Goal: Find specific page/section: Find specific page/section

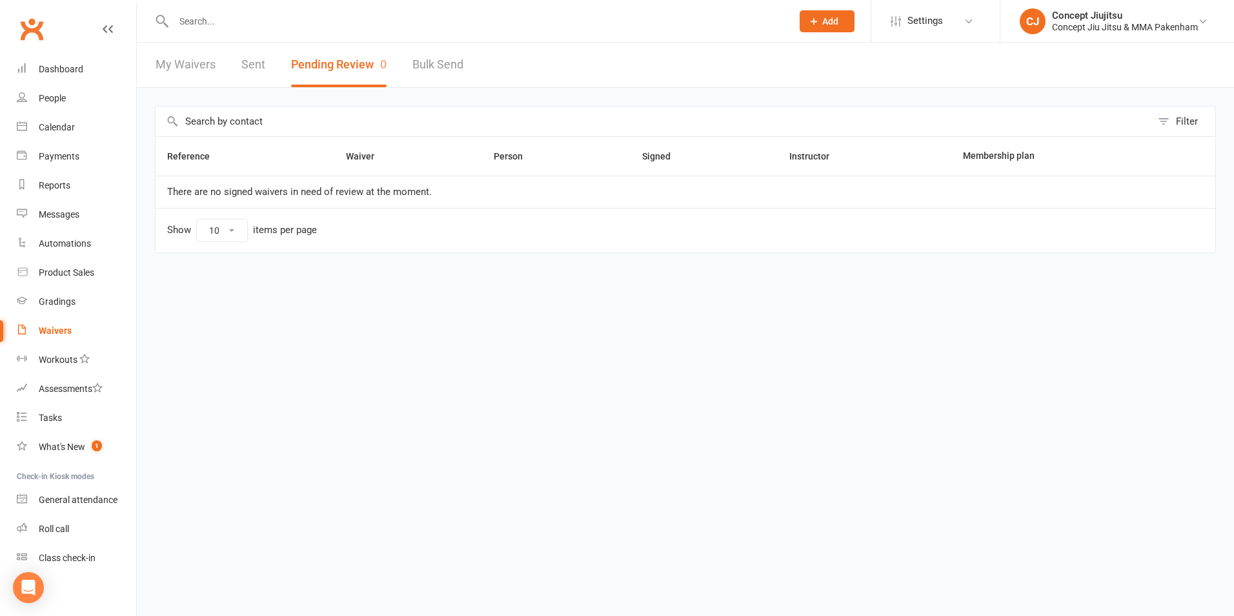
click at [229, 18] on input "text" at bounding box center [476, 21] width 613 height 18
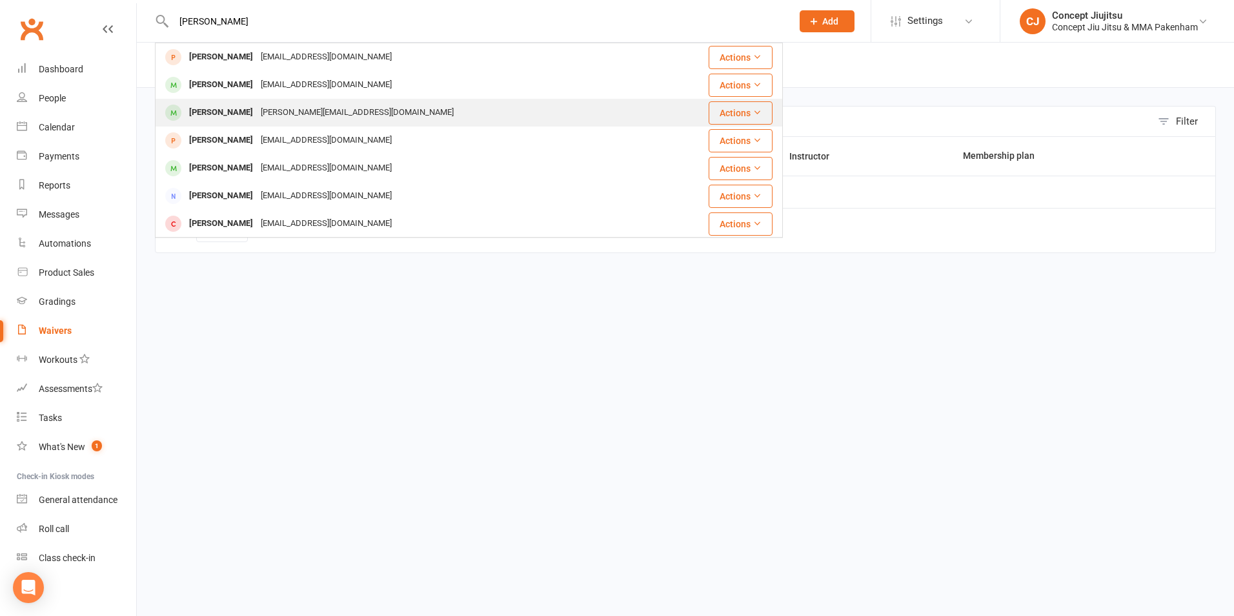
type input "[PERSON_NAME]"
click at [298, 108] on div "[PERSON_NAME][EMAIL_ADDRESS][DOMAIN_NAME]" at bounding box center [357, 112] width 201 height 19
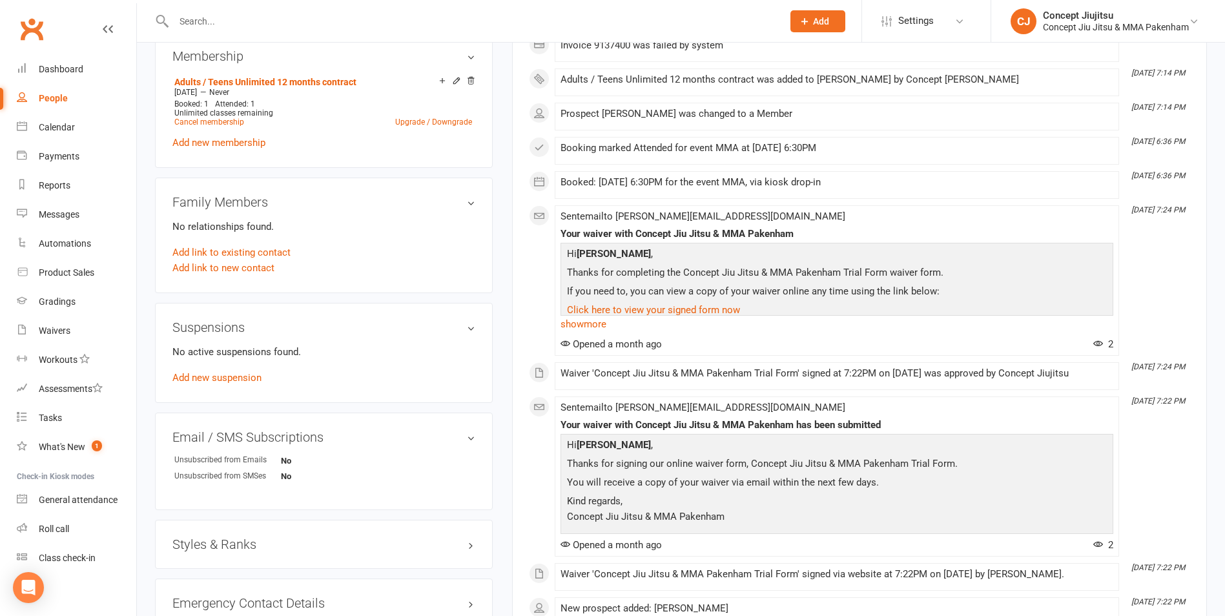
scroll to position [627, 0]
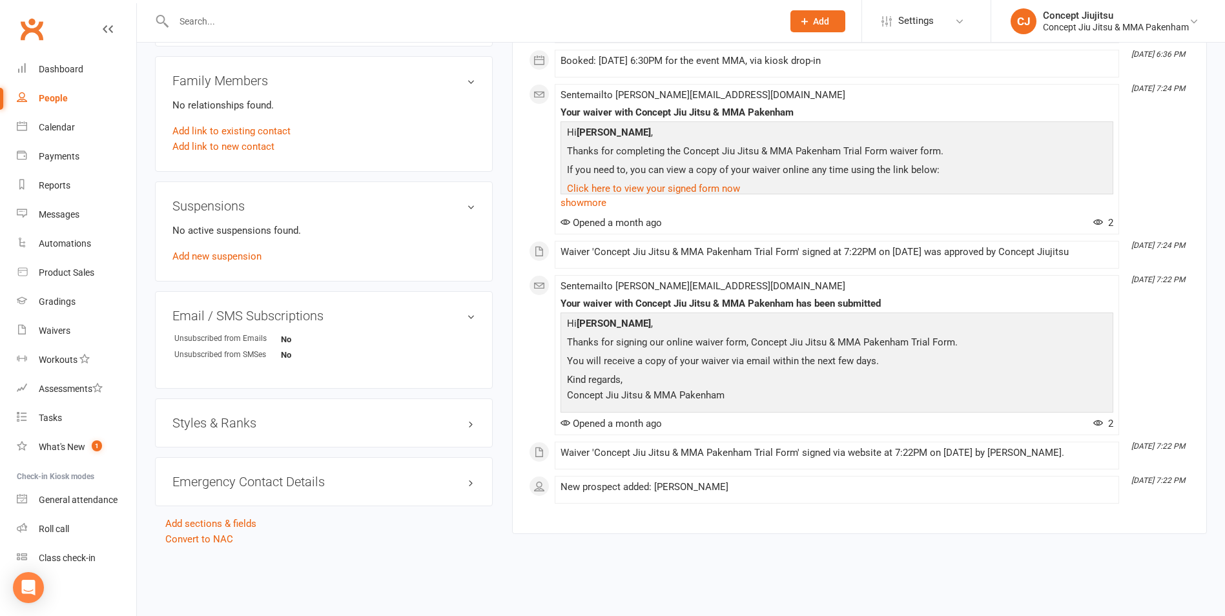
click at [185, 22] on input "text" at bounding box center [472, 21] width 604 height 18
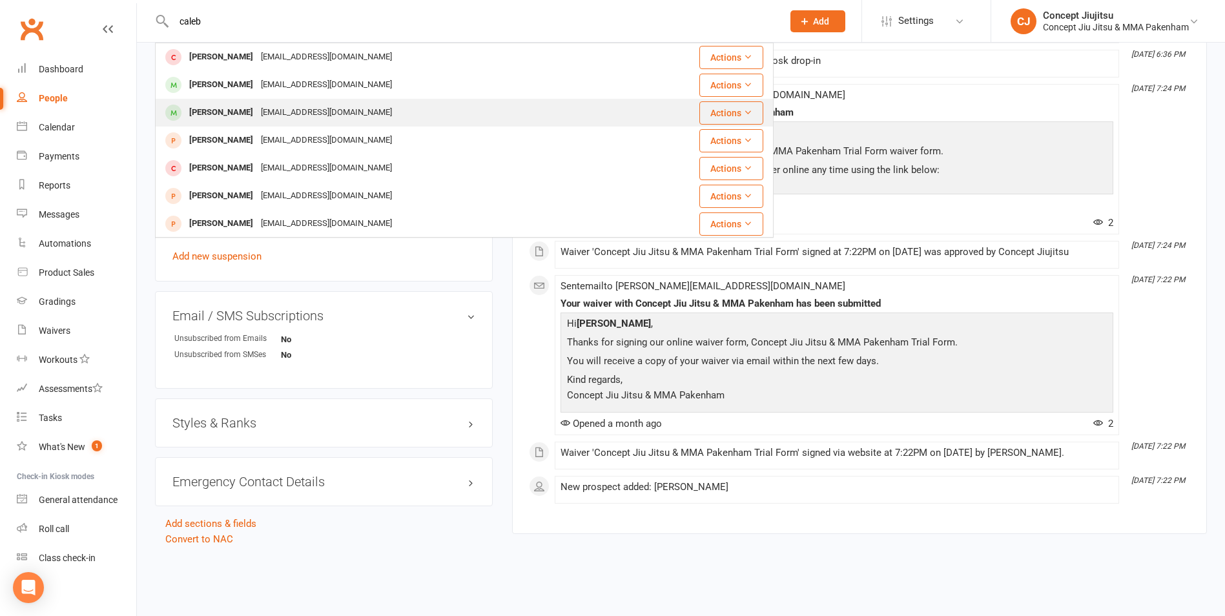
type input "caleb"
click at [248, 110] on div "[PERSON_NAME]" at bounding box center [221, 112] width 72 height 19
